Goal: Information Seeking & Learning: Learn about a topic

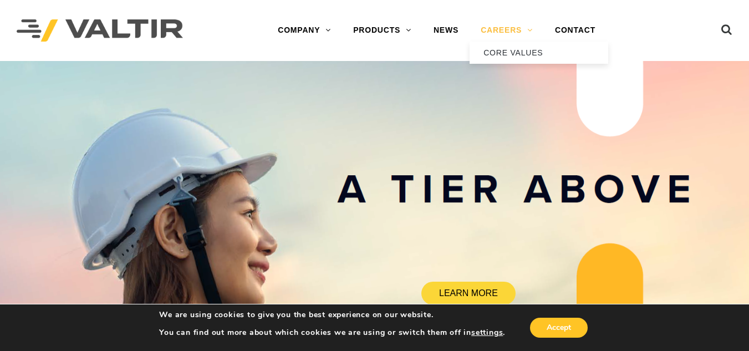
click at [509, 29] on link "CAREERS" at bounding box center [506, 30] width 74 height 22
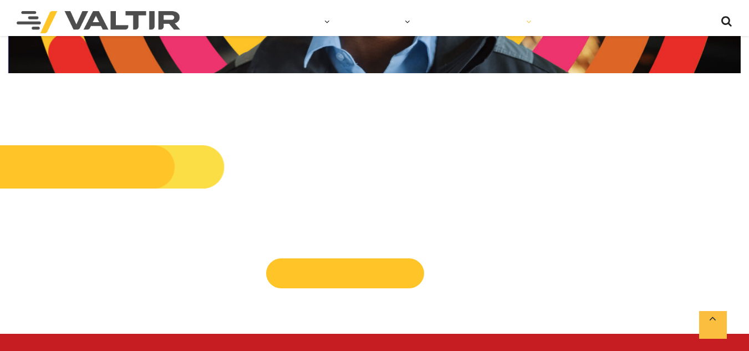
scroll to position [333, 0]
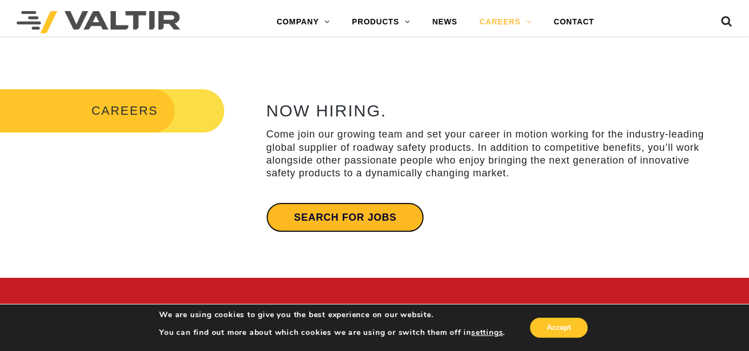
click at [360, 221] on link "Search for jobs" at bounding box center [345, 217] width 158 height 30
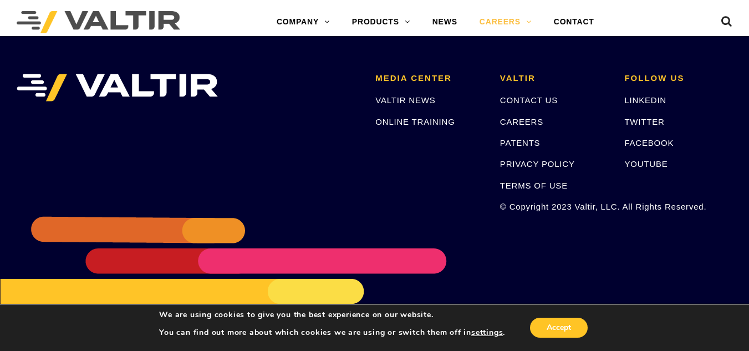
scroll to position [2182, 0]
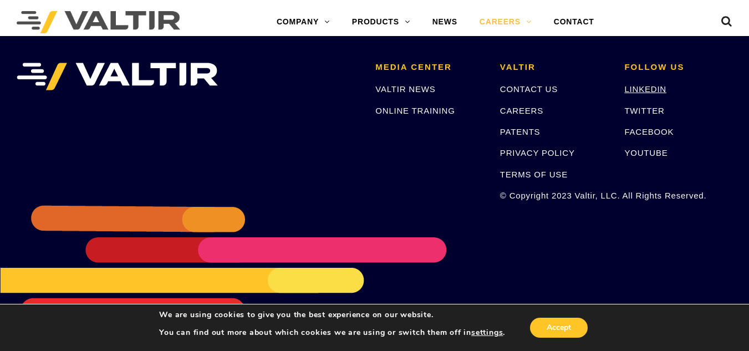
click at [659, 86] on link "LINKEDIN" at bounding box center [645, 88] width 42 height 9
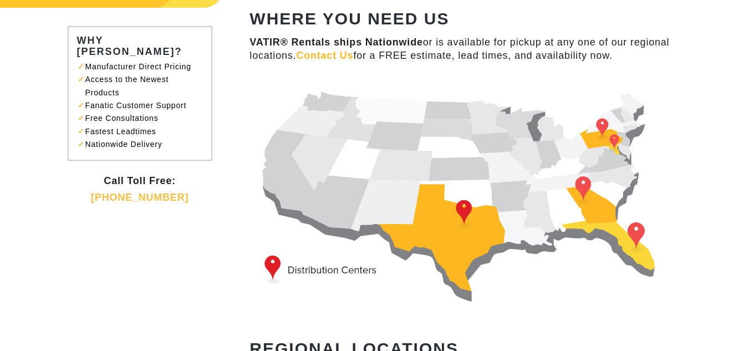
scroll to position [111, 0]
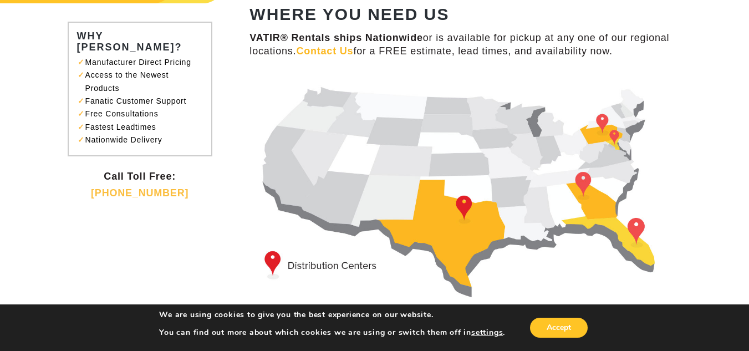
click at [636, 228] on img at bounding box center [471, 187] width 444 height 227
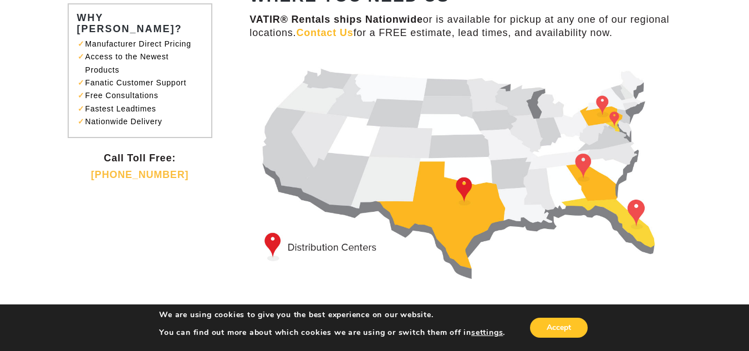
scroll to position [0, 0]
